Goal: Obtain resource: Obtain resource

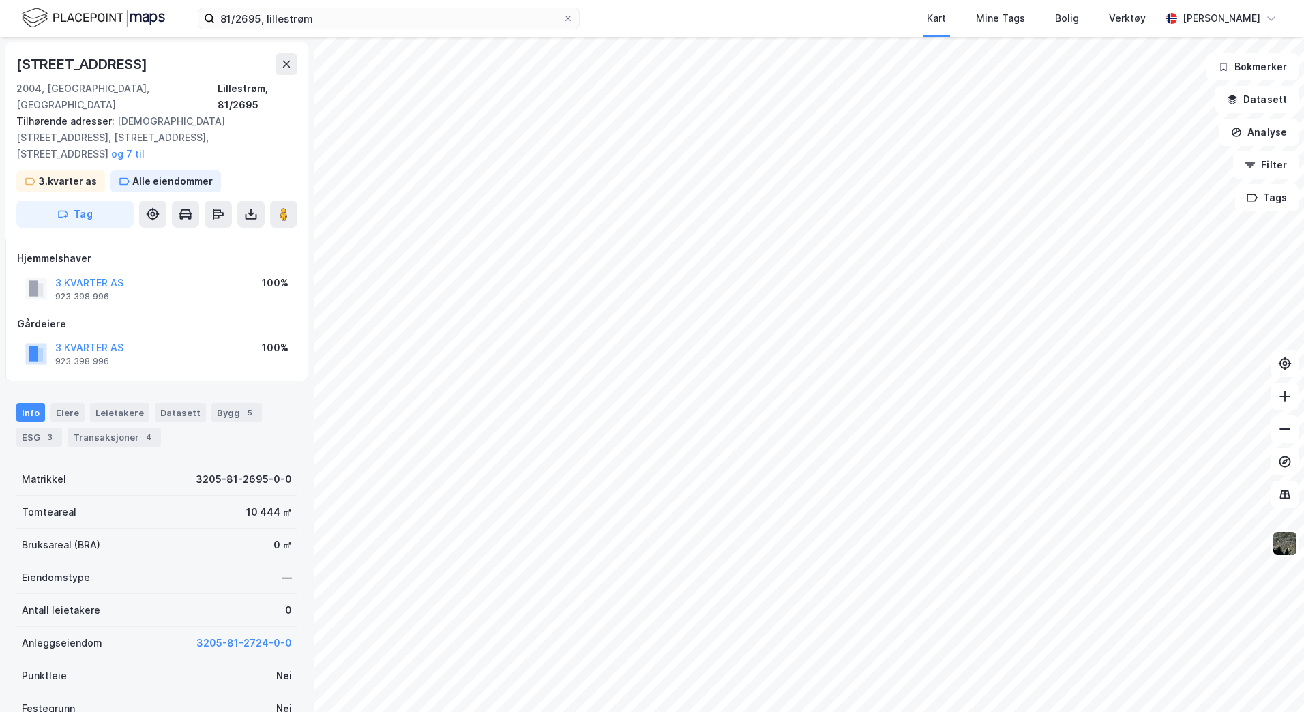
scroll to position [1, 0]
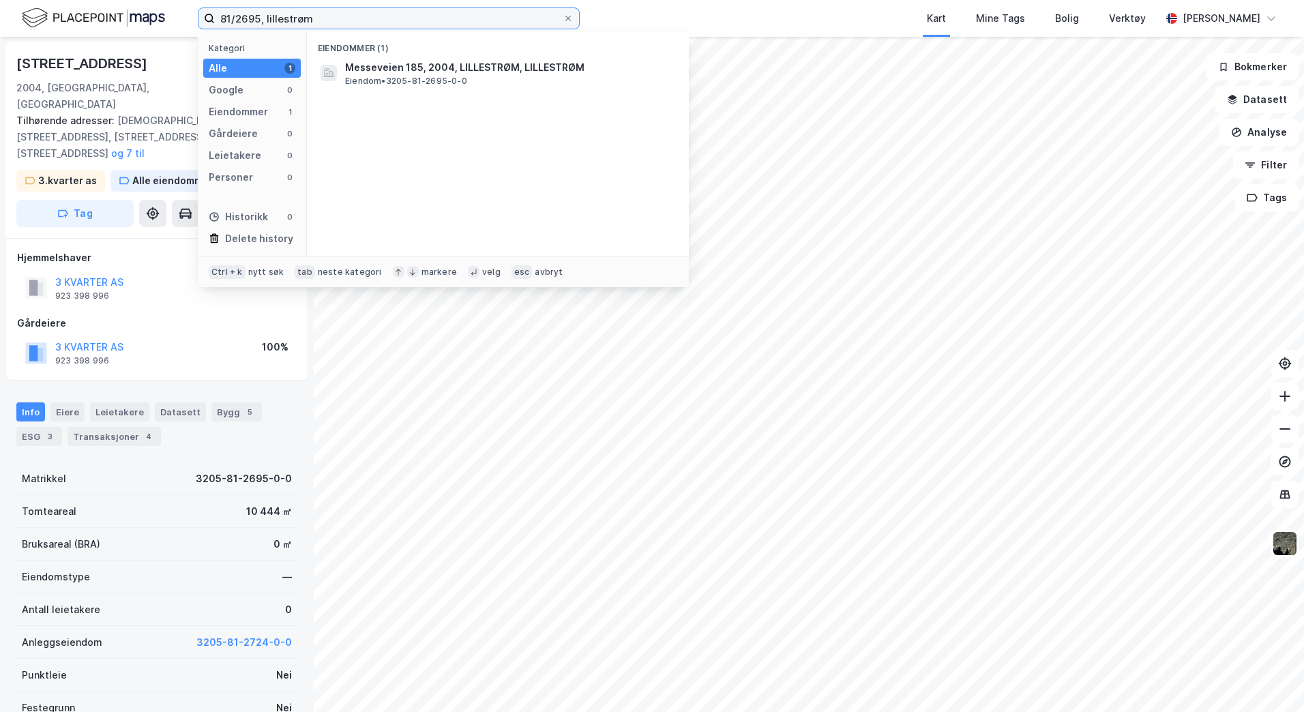
drag, startPoint x: 325, startPoint y: 16, endPoint x: 162, endPoint y: 12, distance: 162.4
click at [162, 12] on div "81/2695, lillestrøm Kategori Alle 1 Google 0 Eiendommer 1 Gårdeiere 0 Leietaker…" at bounding box center [652, 18] width 1304 height 37
type input "400/170, TRO"
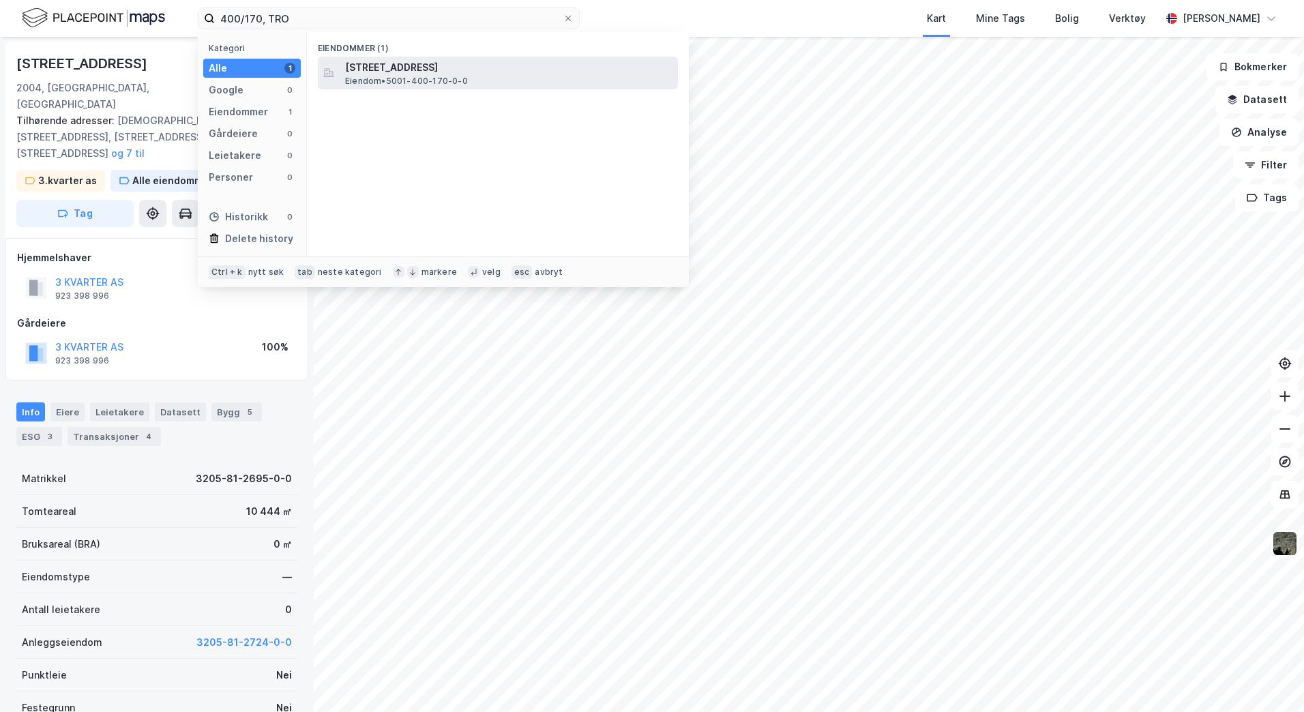
click at [450, 68] on span "[STREET_ADDRESS]" at bounding box center [508, 67] width 327 height 16
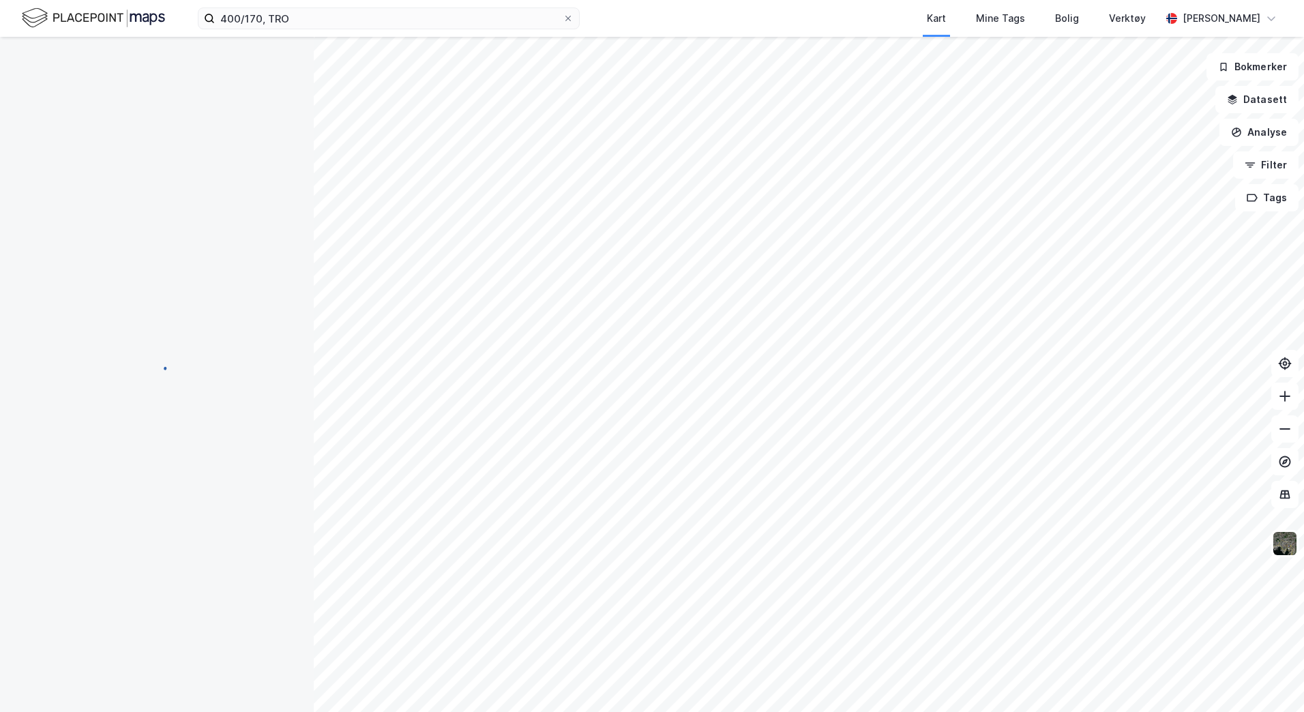
scroll to position [1, 0]
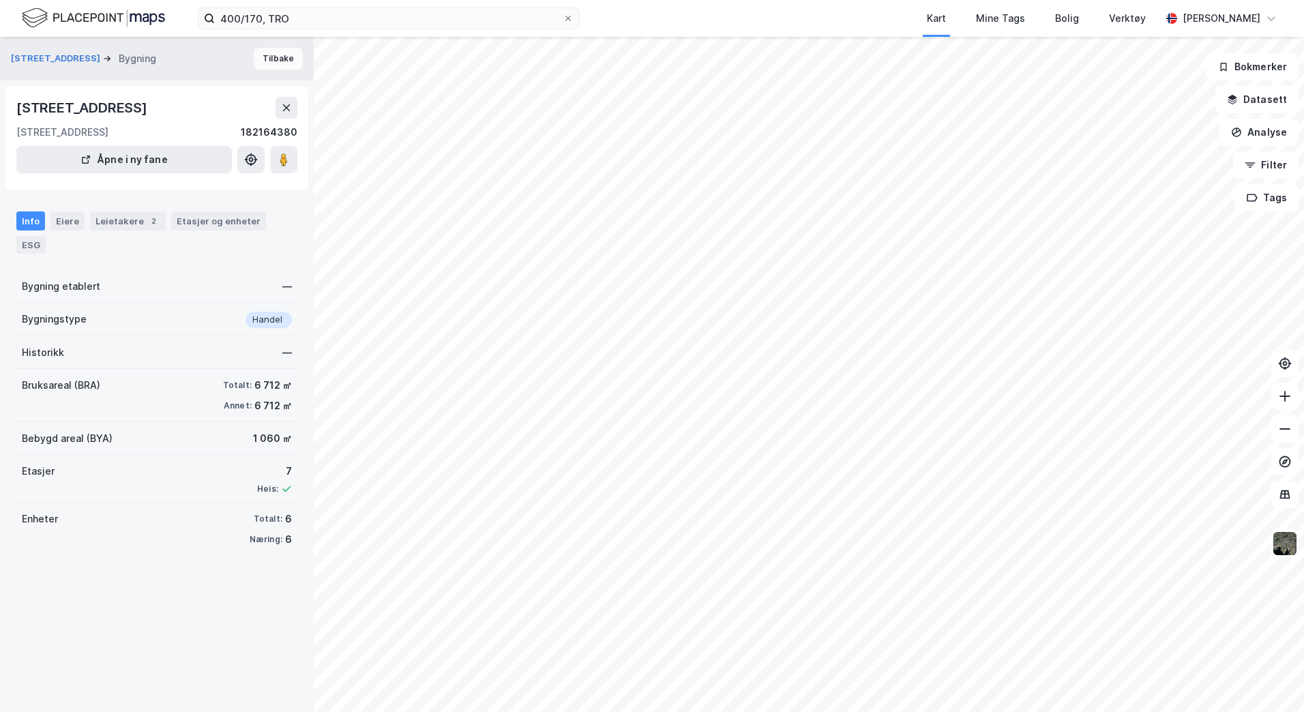
click at [268, 61] on button "Tilbake" at bounding box center [278, 59] width 49 height 22
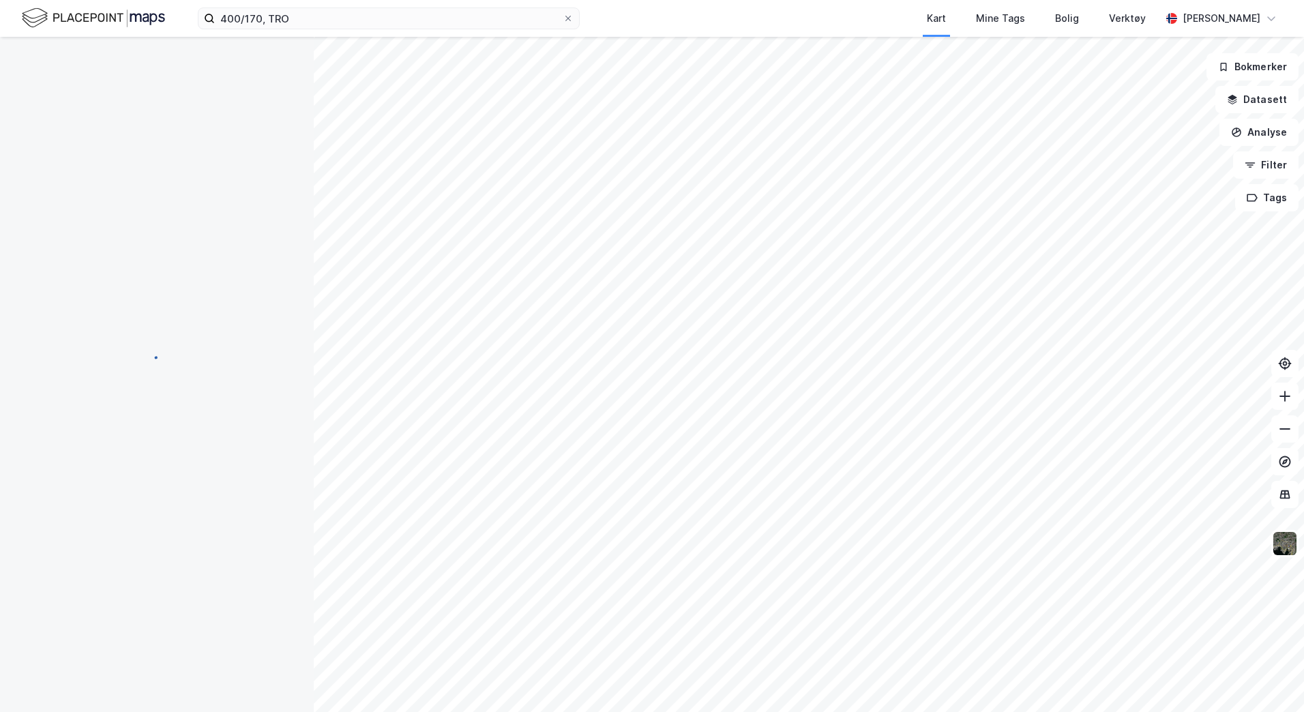
scroll to position [1, 0]
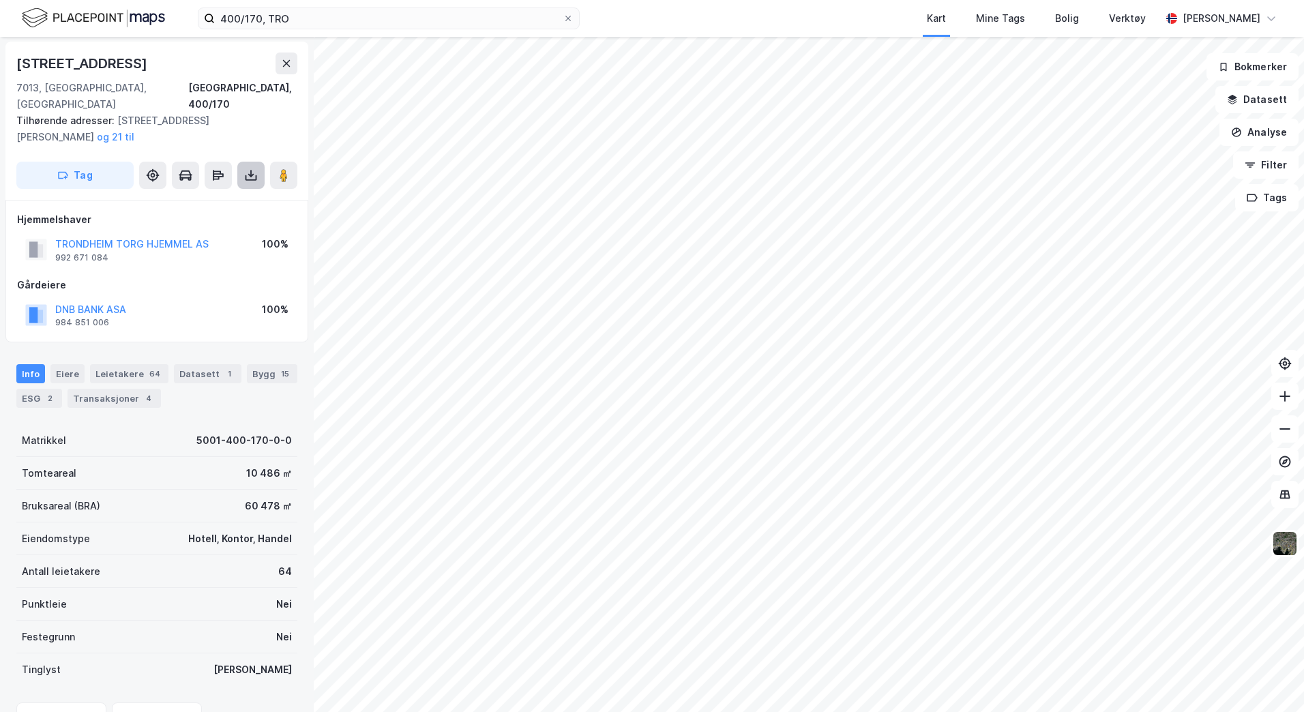
click at [254, 166] on button at bounding box center [250, 175] width 27 height 27
click at [199, 197] on div "Last ned grunnbok" at bounding box center [183, 202] width 79 height 11
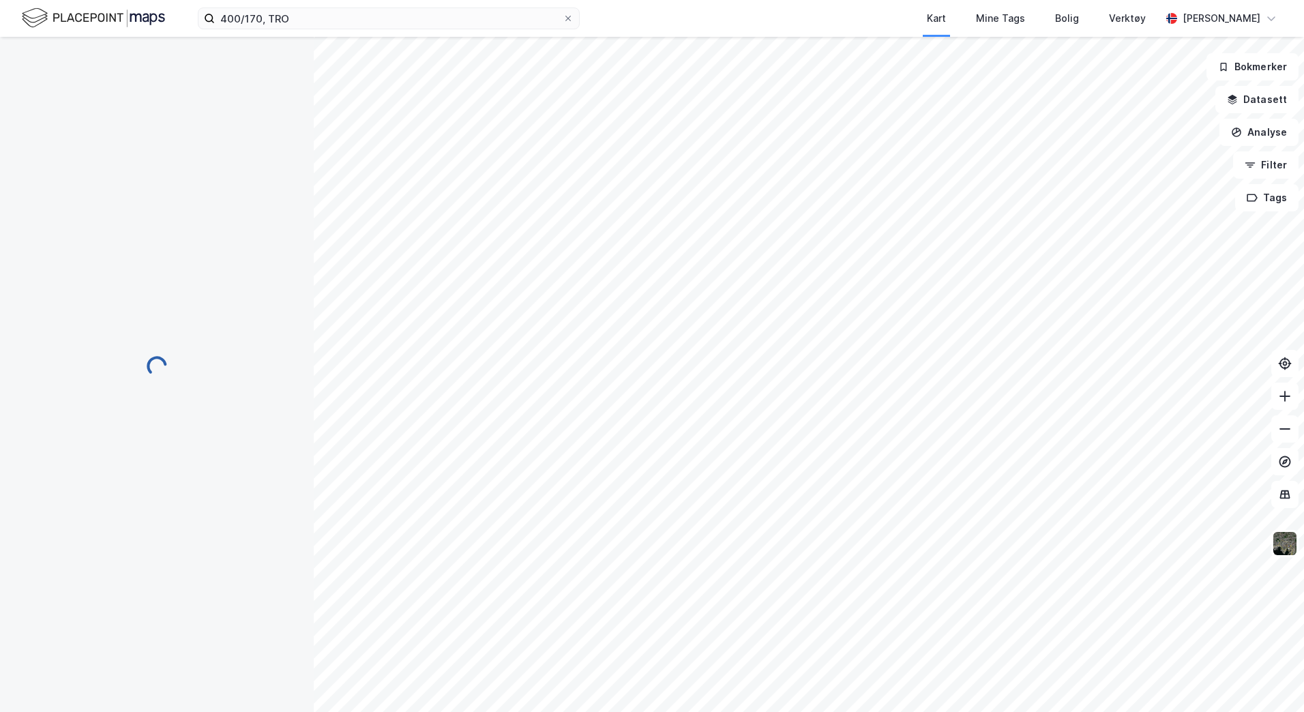
scroll to position [1, 0]
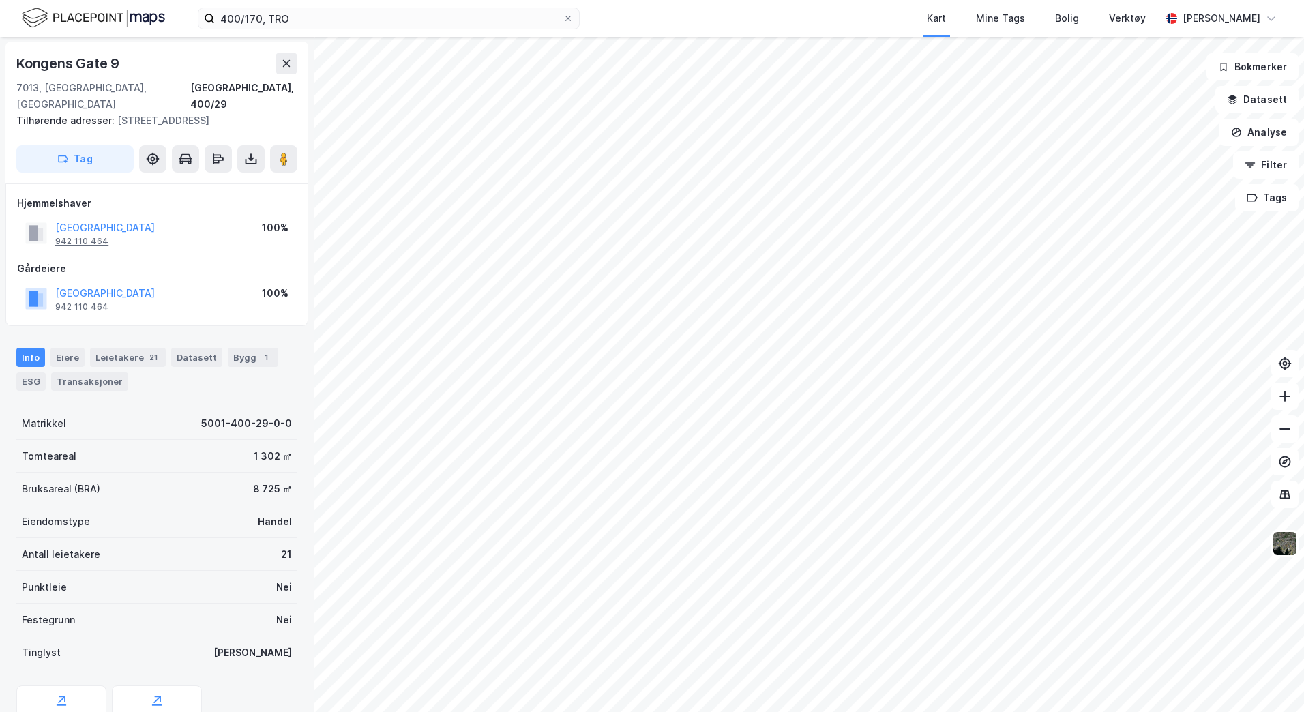
click at [66, 236] on div "942 110 464" at bounding box center [81, 241] width 53 height 11
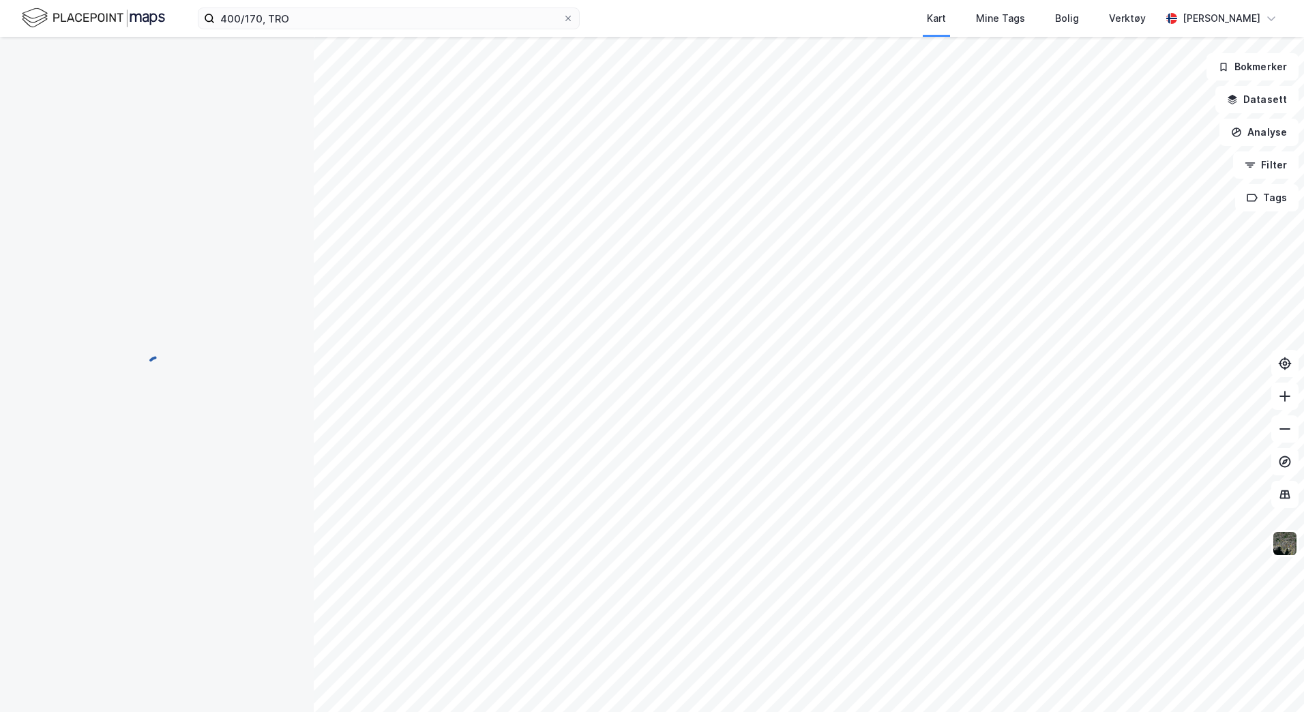
scroll to position [1, 0]
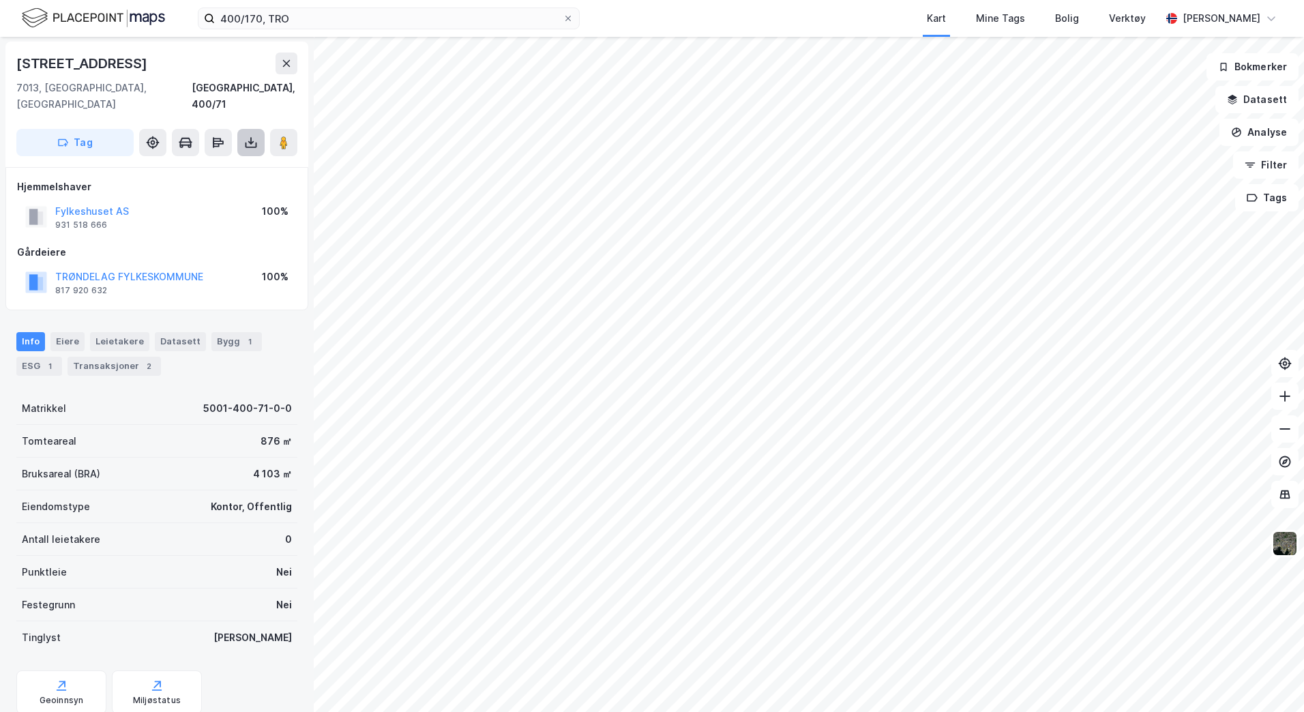
click at [248, 136] on icon at bounding box center [251, 143] width 14 height 14
click at [222, 164] on div "Last ned grunnbok" at bounding box center [183, 169] width 79 height 11
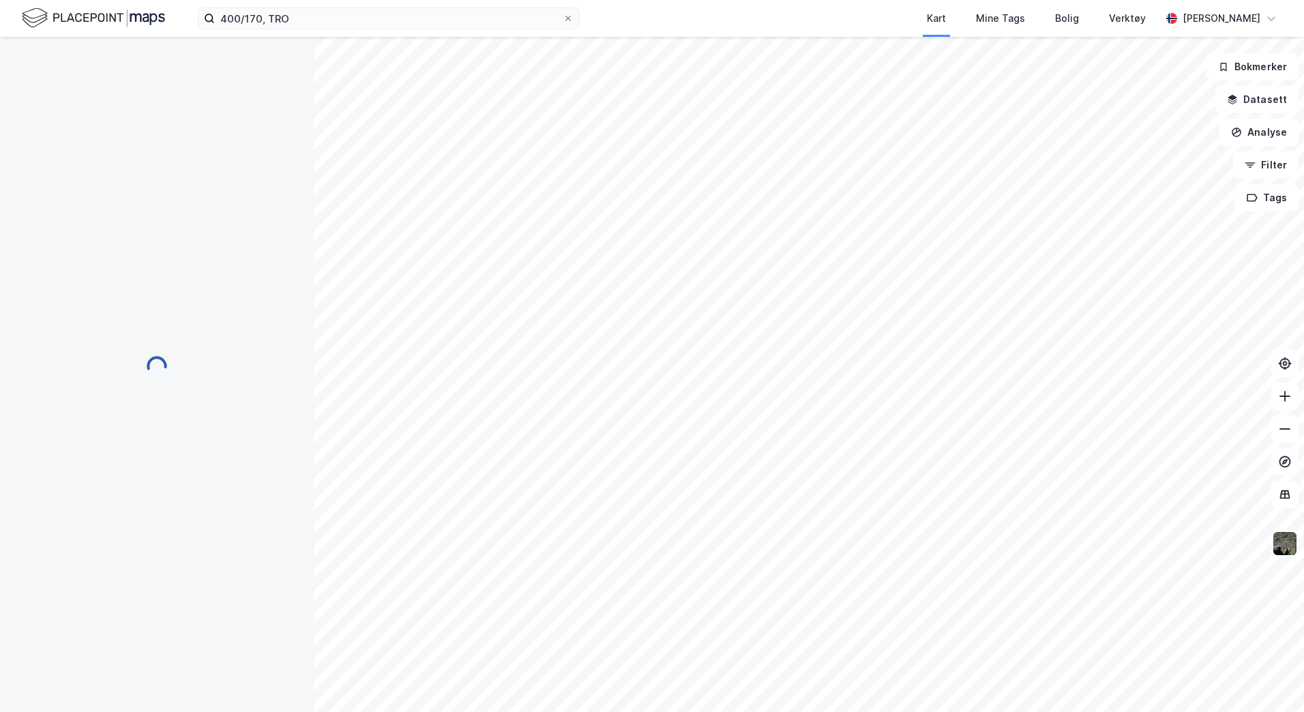
scroll to position [1, 0]
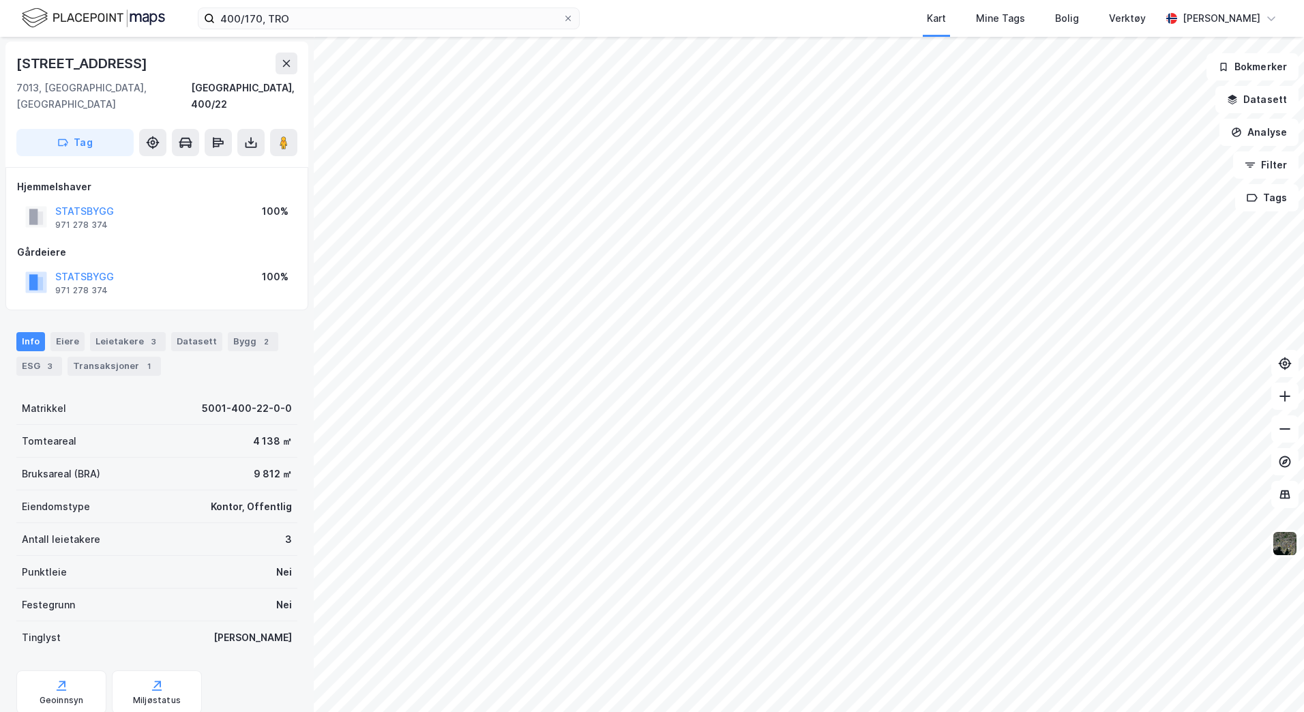
scroll to position [1, 0]
